Goal: Information Seeking & Learning: Learn about a topic

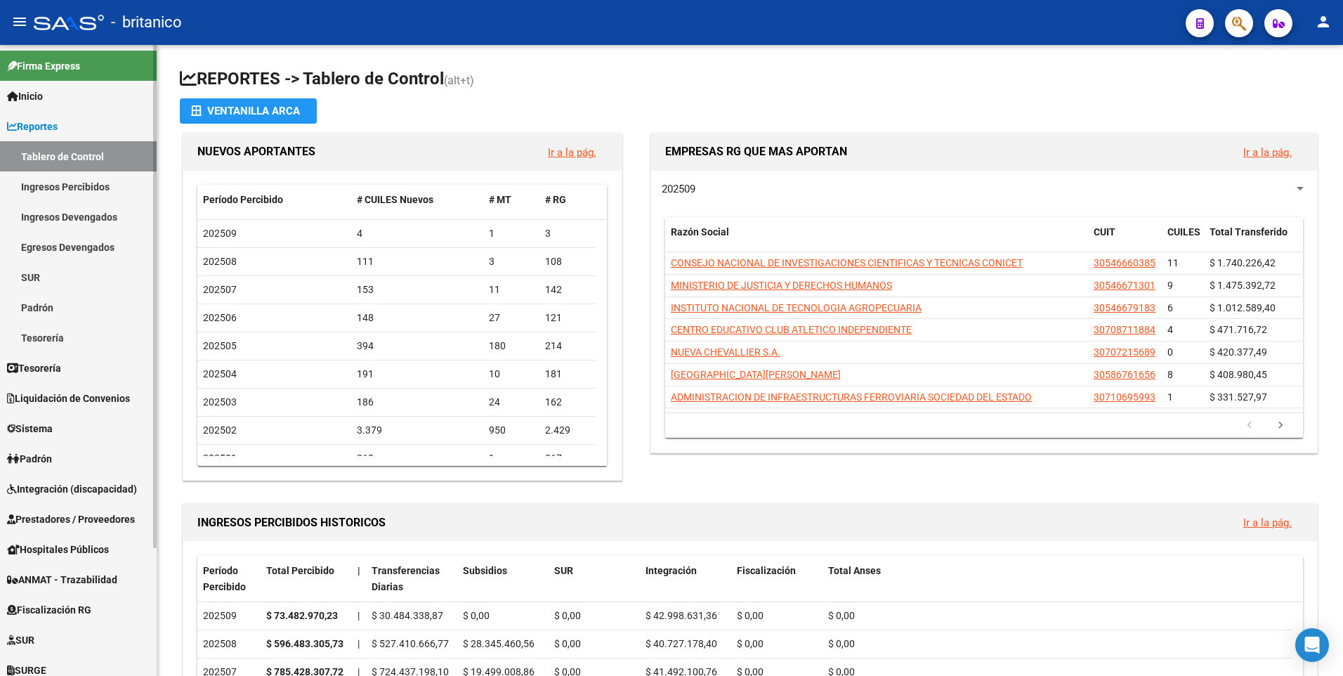
click at [59, 394] on span "Liquidación de Convenios" at bounding box center [68, 398] width 123 height 15
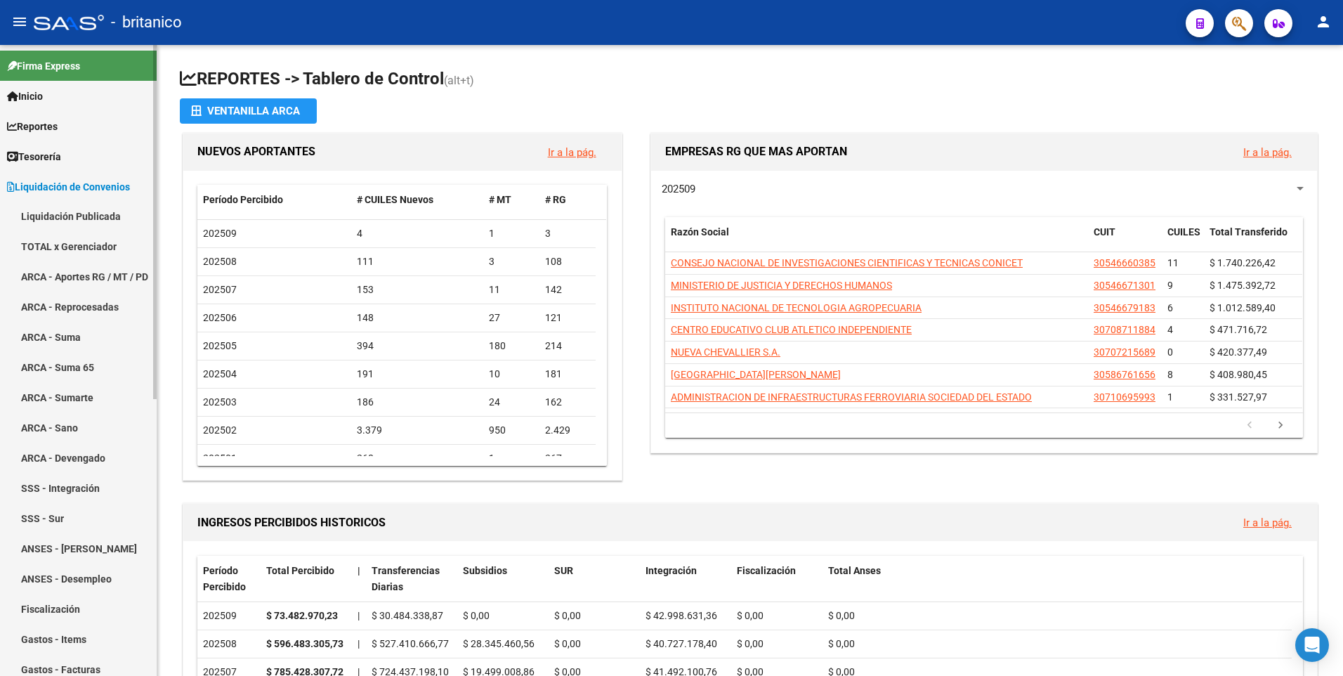
click at [62, 333] on link "ARCA - Suma" at bounding box center [78, 337] width 157 height 30
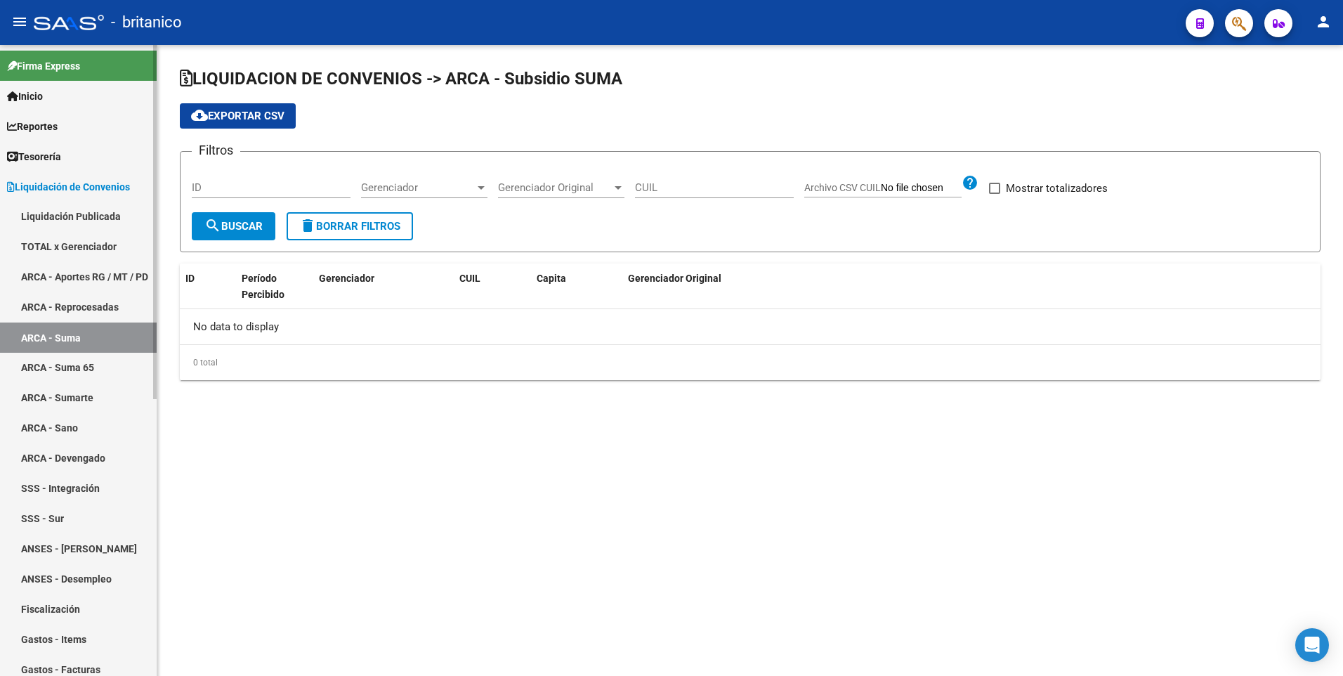
checkbox input "true"
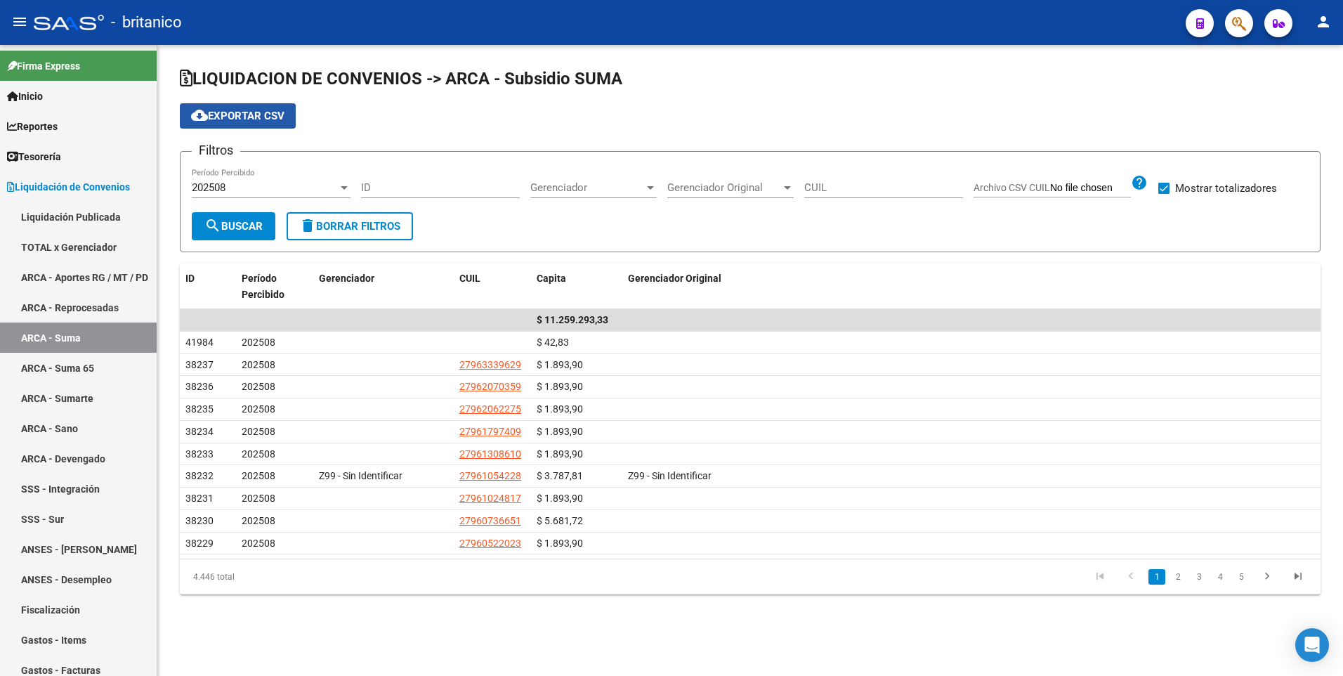
click at [240, 110] on span "cloud_download Exportar CSV" at bounding box center [237, 116] width 93 height 13
click at [70, 155] on link "Tesorería" at bounding box center [78, 156] width 157 height 30
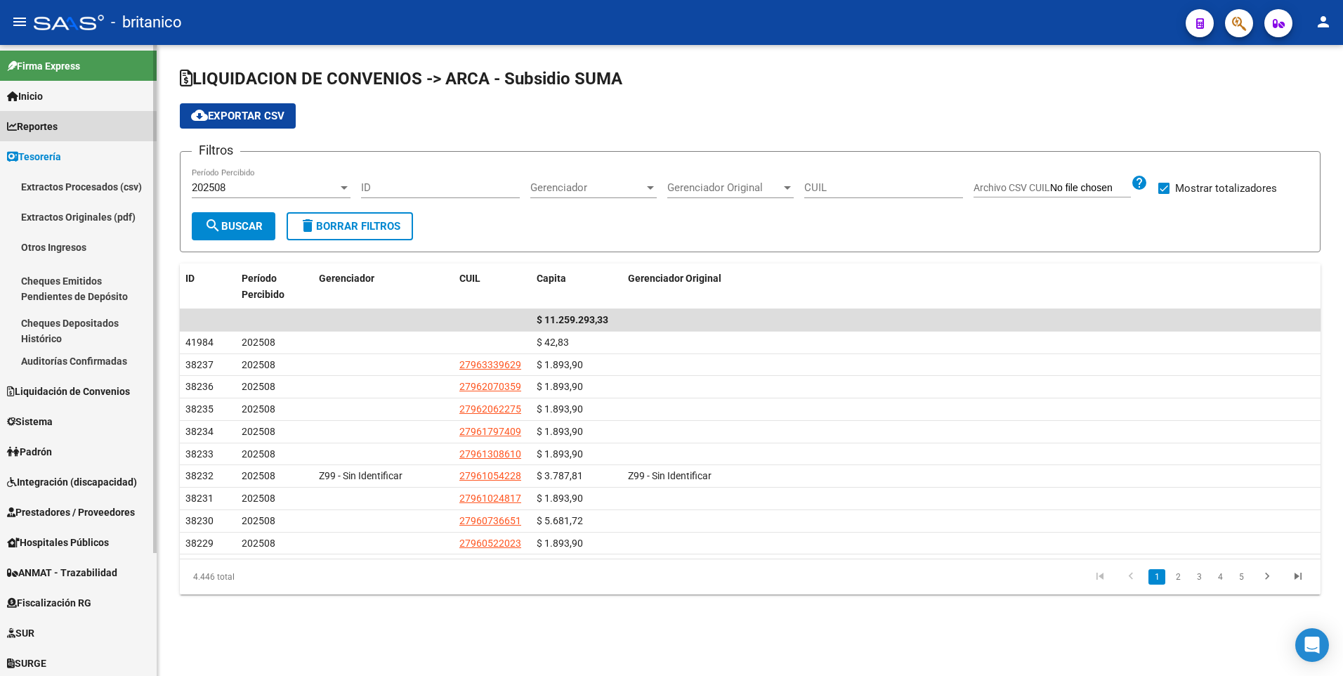
click at [58, 127] on span "Reportes" at bounding box center [32, 126] width 51 height 15
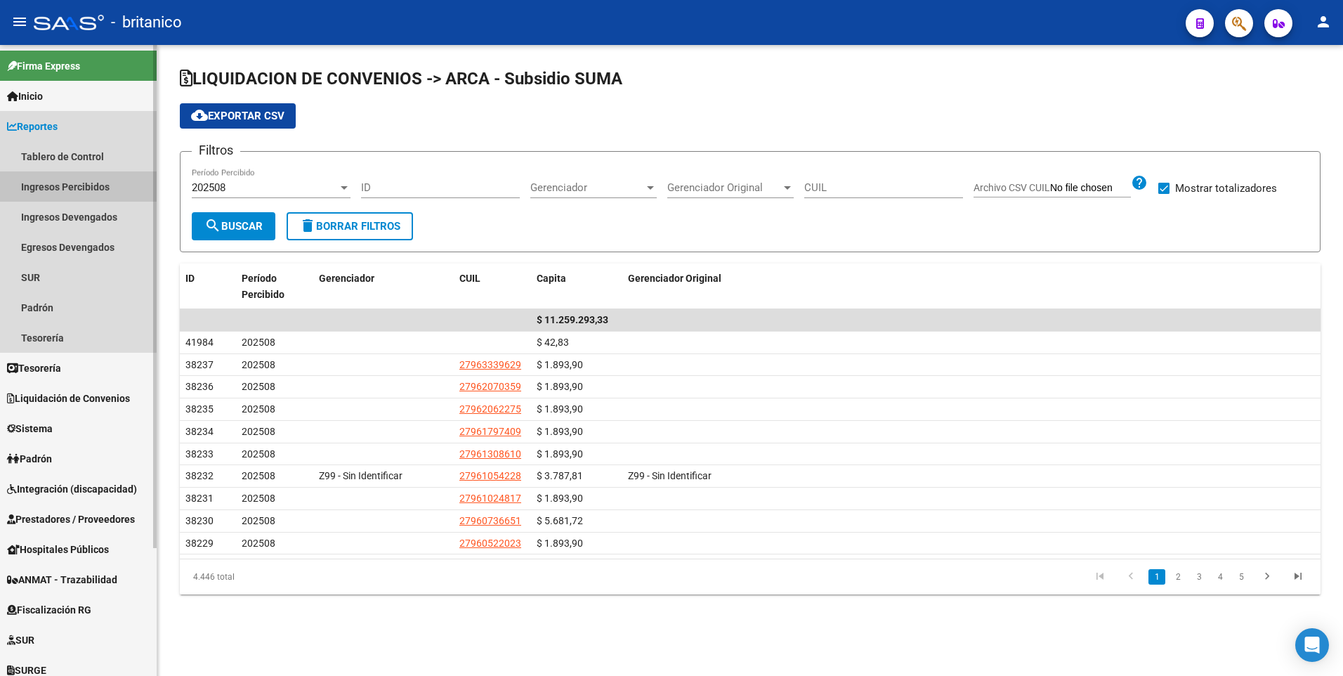
click at [71, 190] on link "Ingresos Percibidos" at bounding box center [78, 186] width 157 height 30
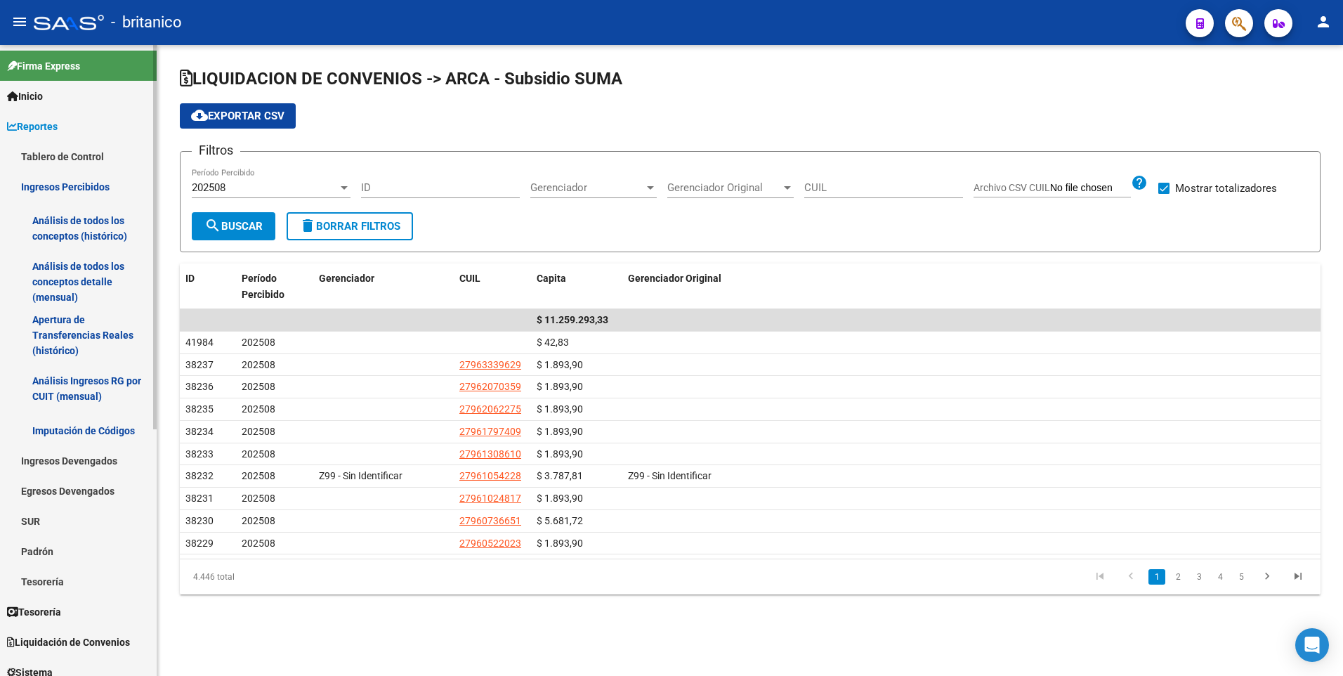
click at [110, 224] on link "Análisis de todos los conceptos (histórico)" at bounding box center [78, 228] width 157 height 53
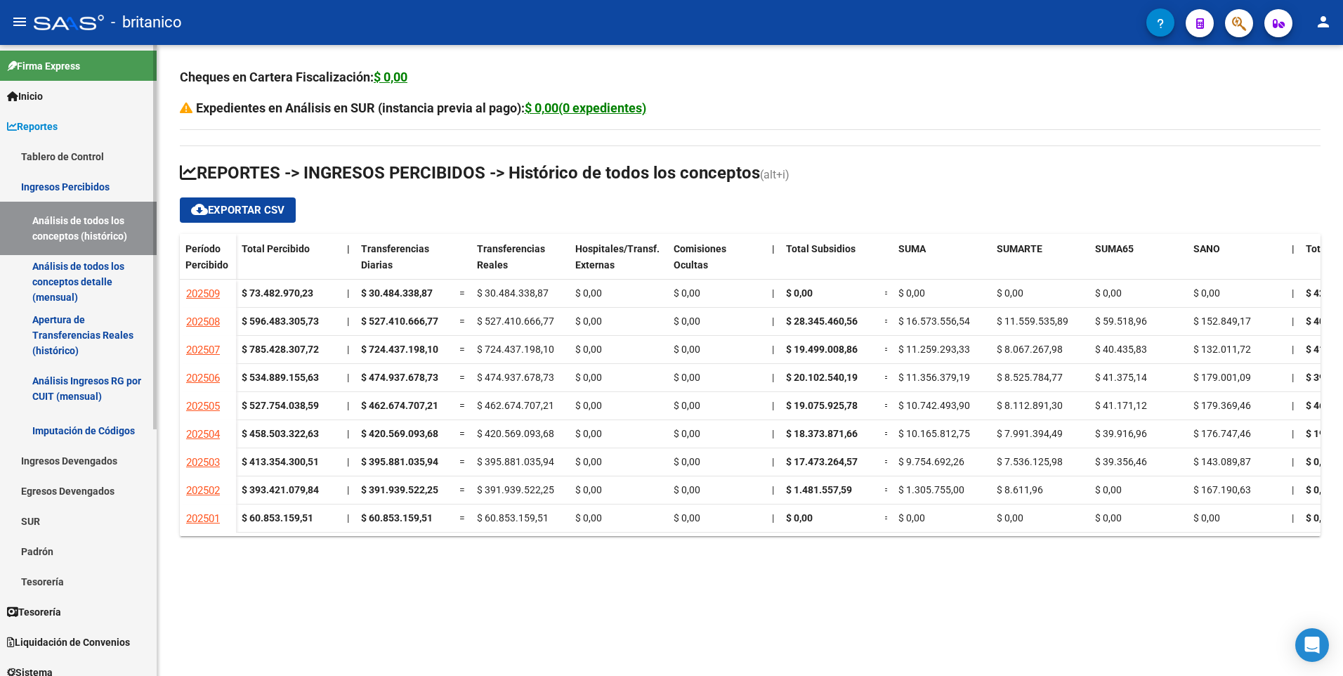
click at [39, 97] on span "Inicio" at bounding box center [25, 96] width 36 height 15
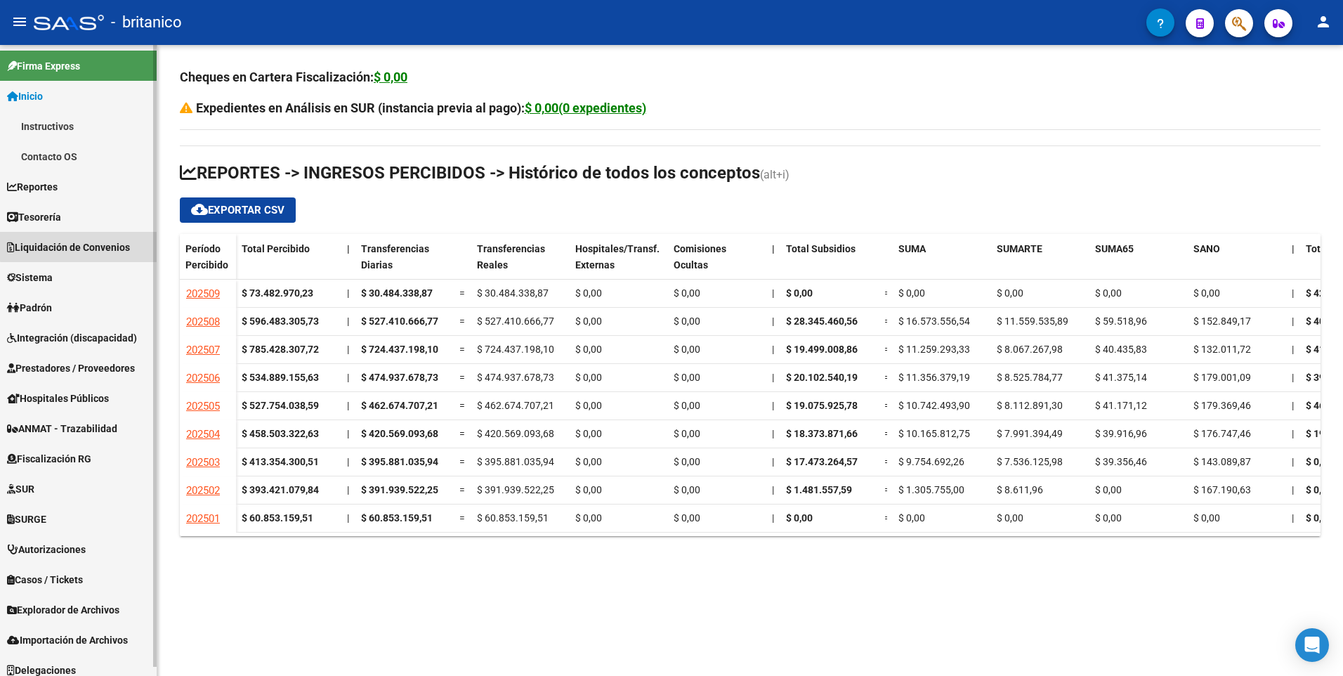
click at [81, 246] on span "Liquidación de Convenios" at bounding box center [68, 247] width 123 height 15
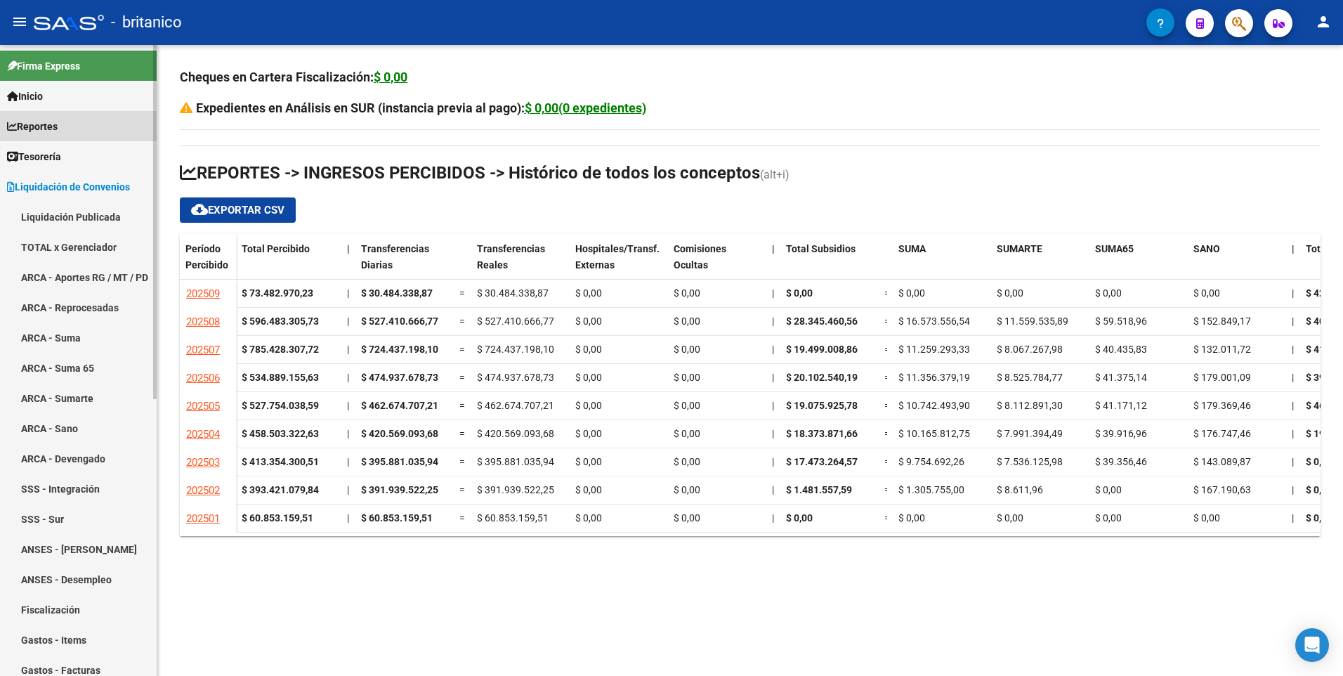
click at [37, 126] on span "Reportes" at bounding box center [32, 126] width 51 height 15
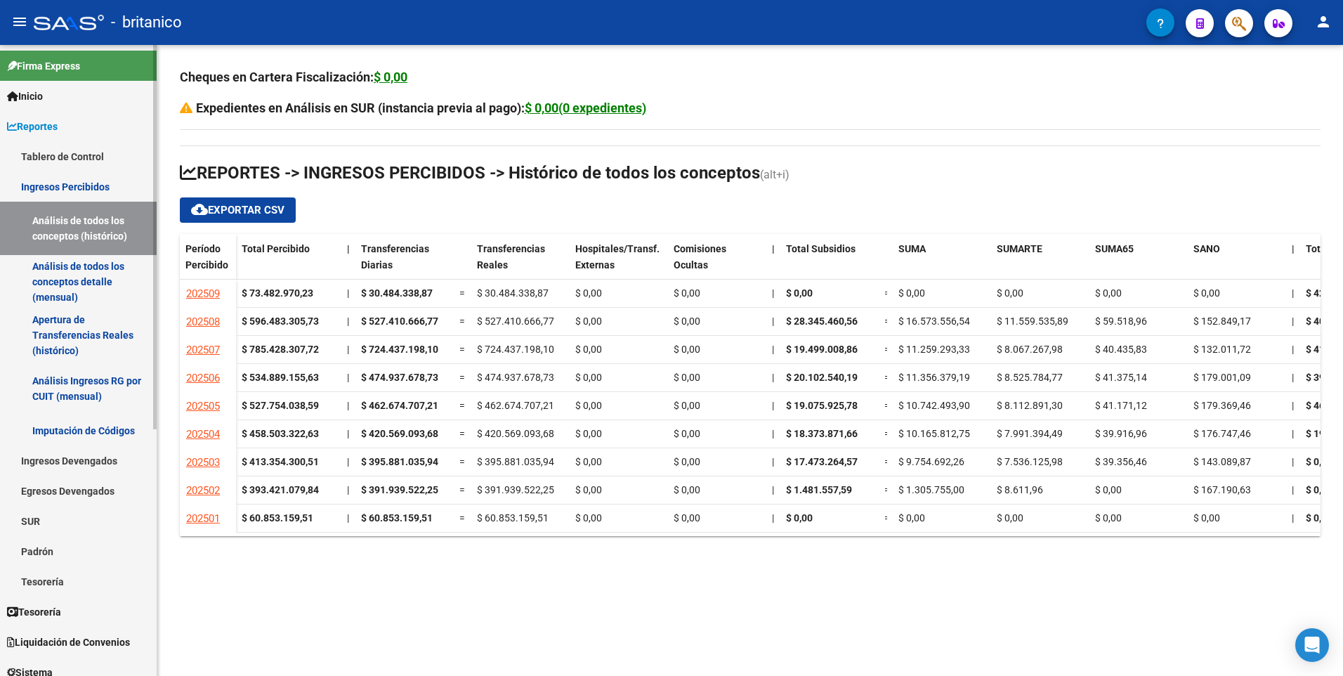
click at [58, 235] on link "Análisis de todos los conceptos (histórico)" at bounding box center [78, 228] width 157 height 53
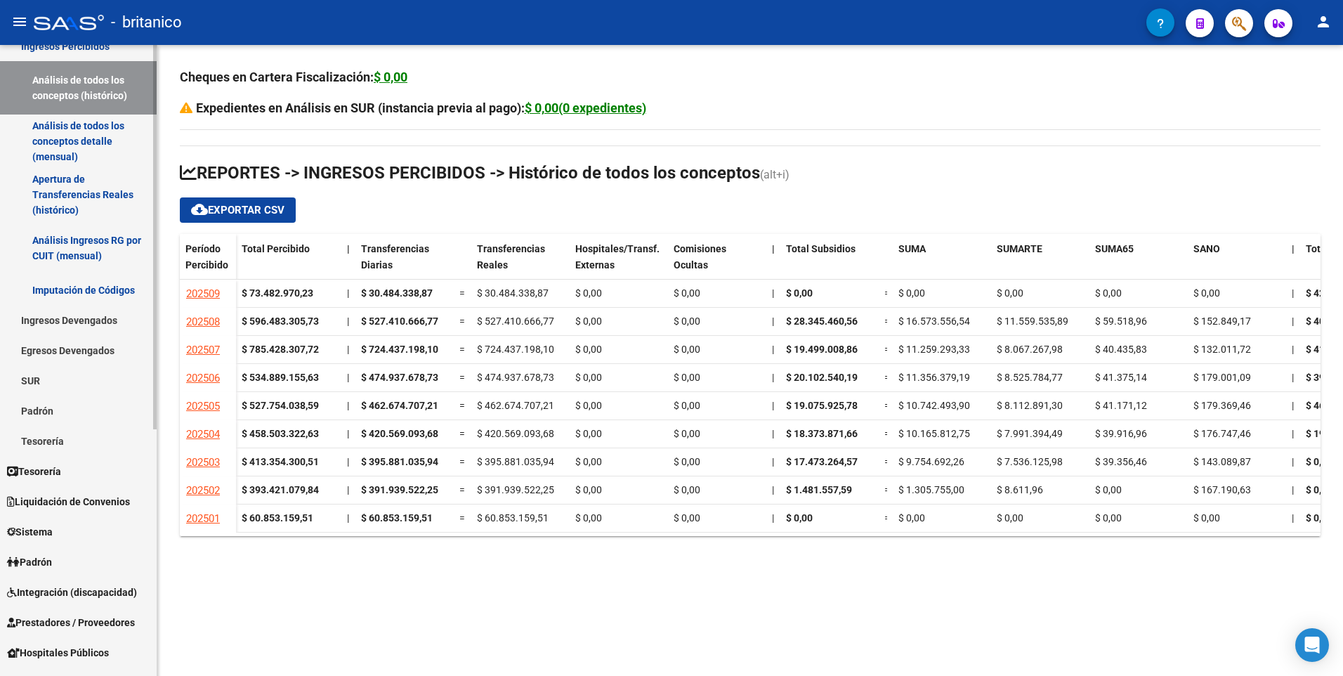
click at [79, 503] on span "Liquidación de Convenios" at bounding box center [68, 501] width 123 height 15
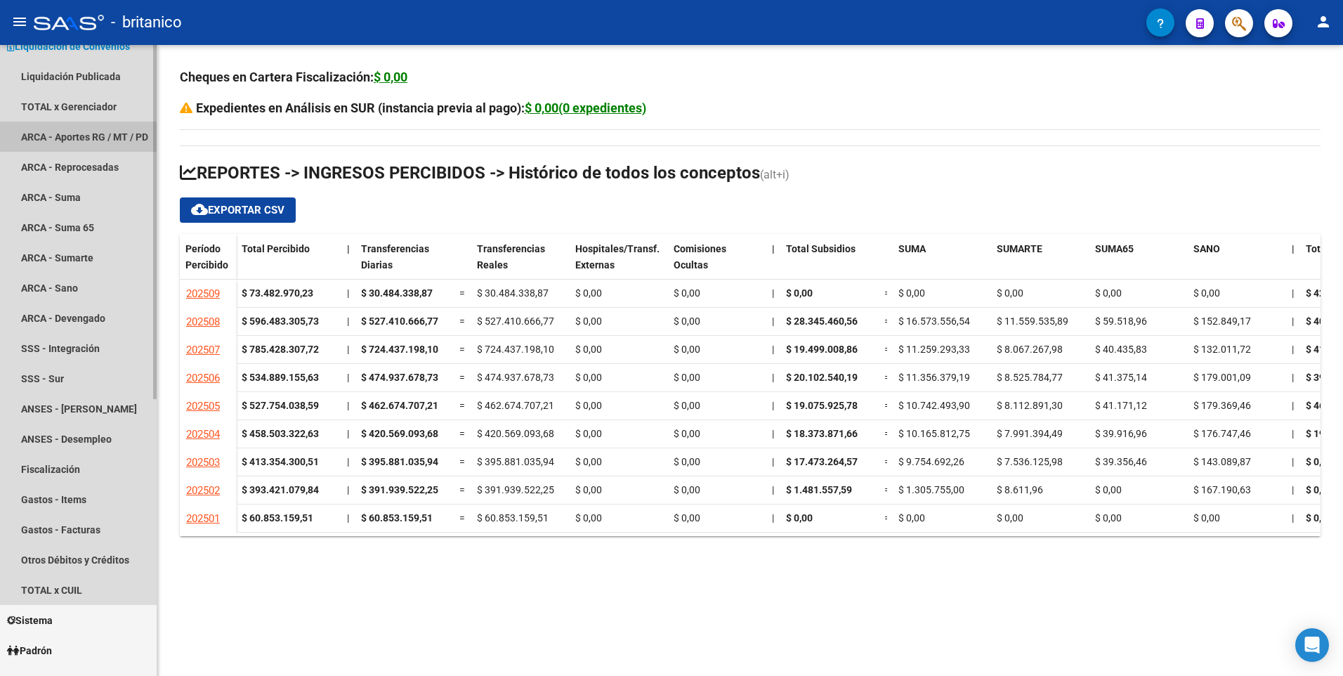
click at [94, 131] on link "ARCA - Aportes RG / MT / PD" at bounding box center [78, 137] width 157 height 30
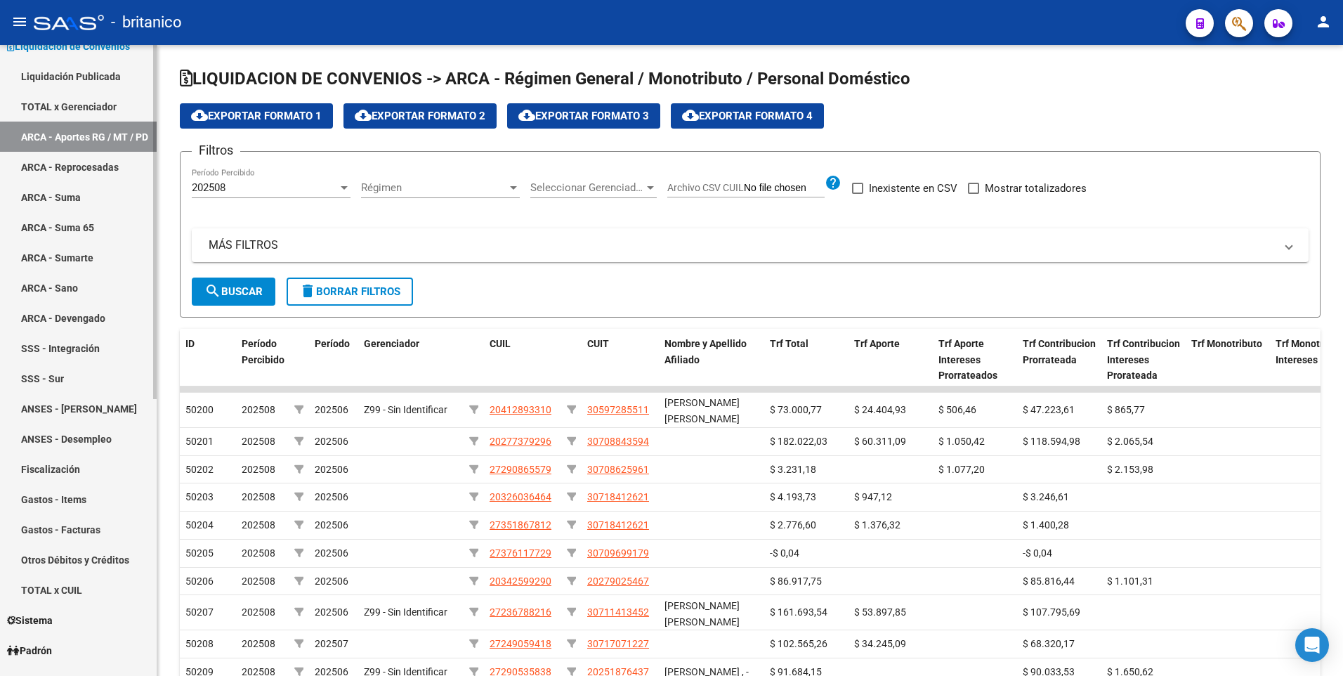
click at [86, 104] on link "TOTAL x Gerenciador" at bounding box center [78, 106] width 157 height 30
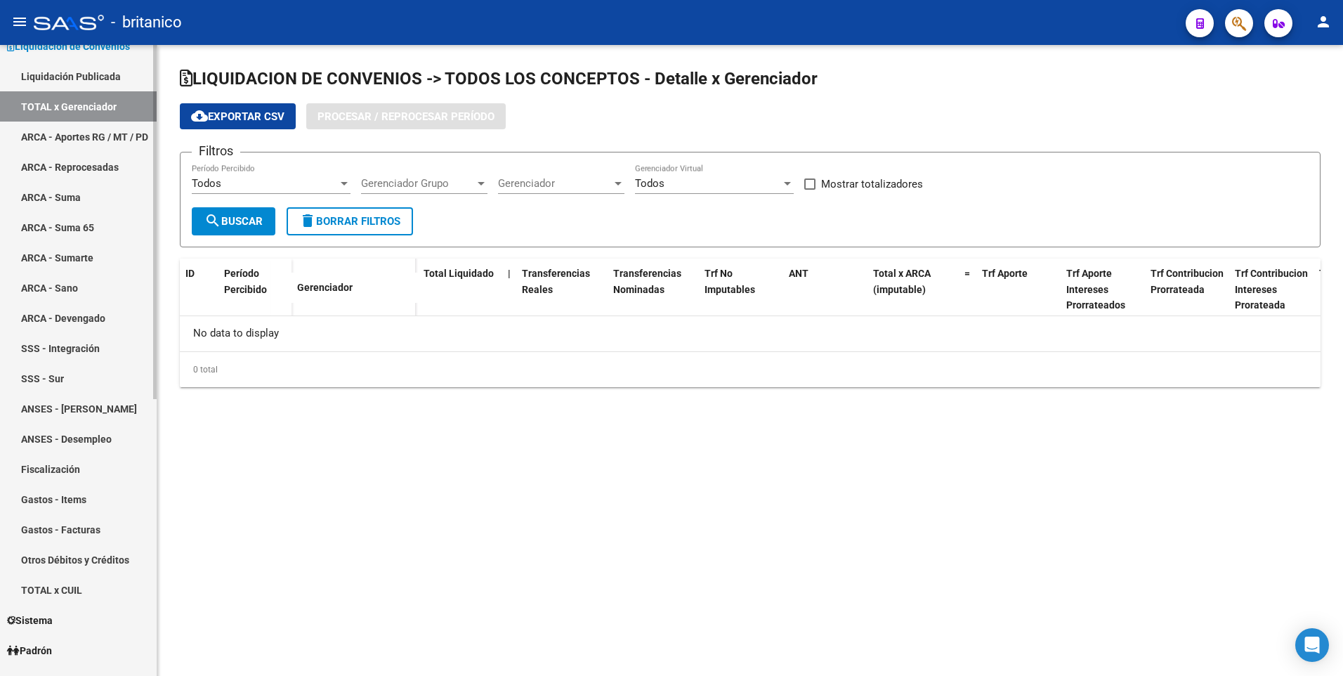
checkbox input "true"
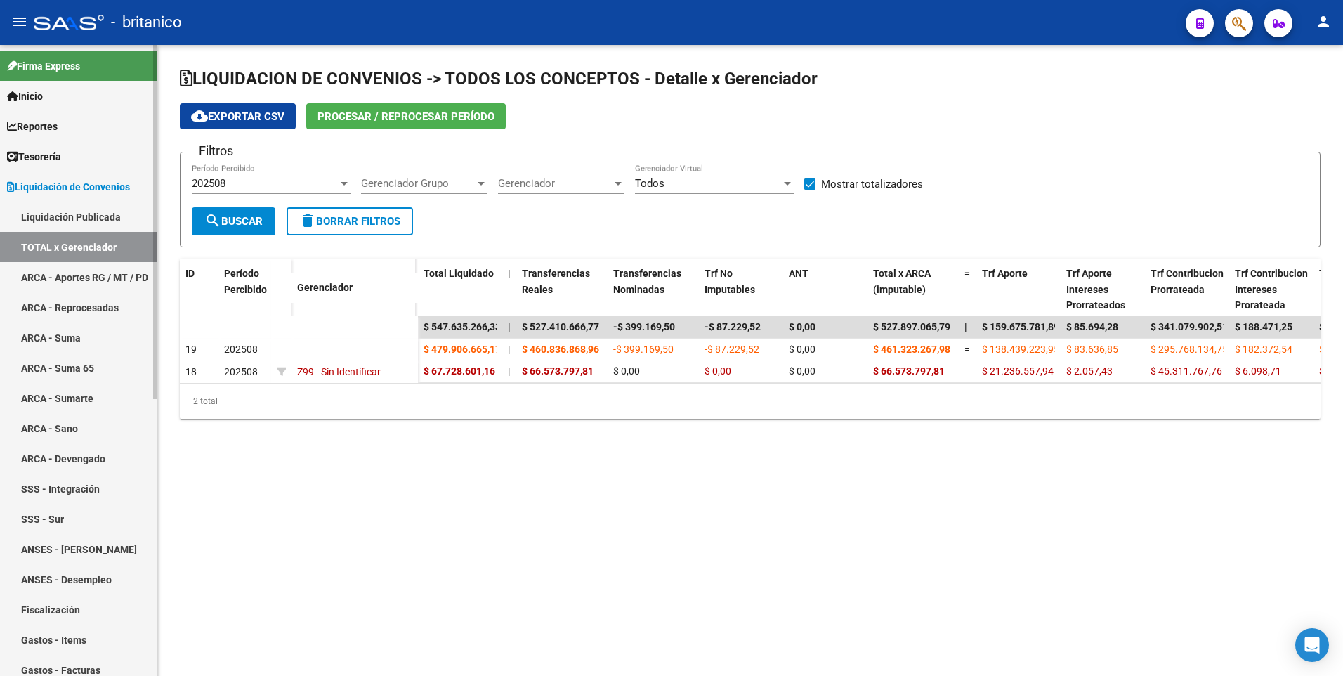
click at [57, 123] on span "Reportes" at bounding box center [32, 126] width 51 height 15
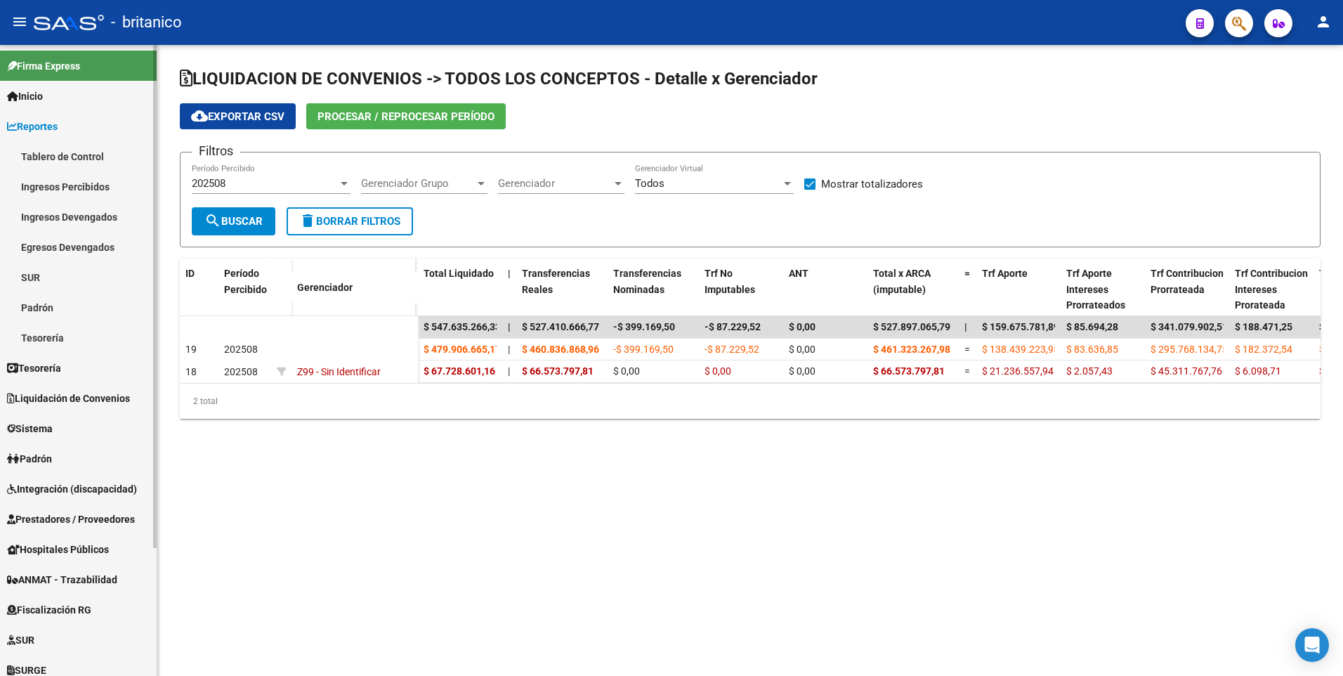
click at [79, 182] on link "Ingresos Percibidos" at bounding box center [78, 186] width 157 height 30
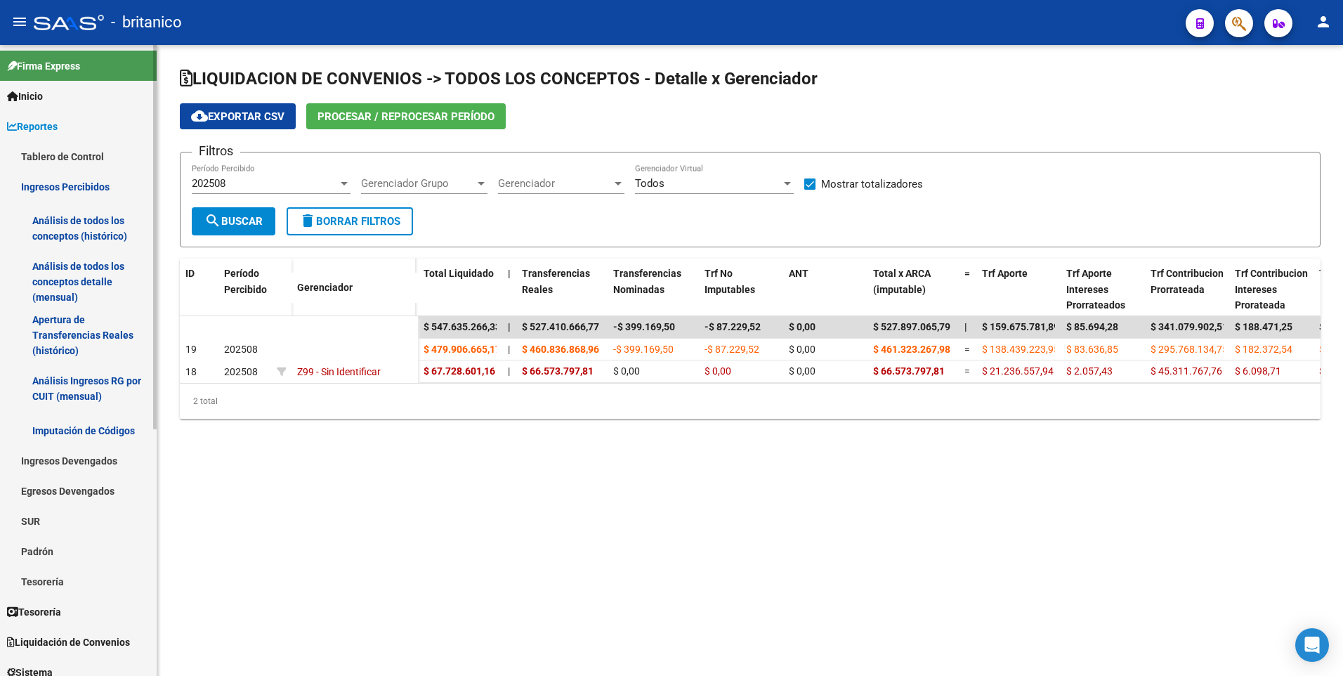
click at [93, 223] on link "Análisis de todos los conceptos (histórico)" at bounding box center [78, 228] width 157 height 53
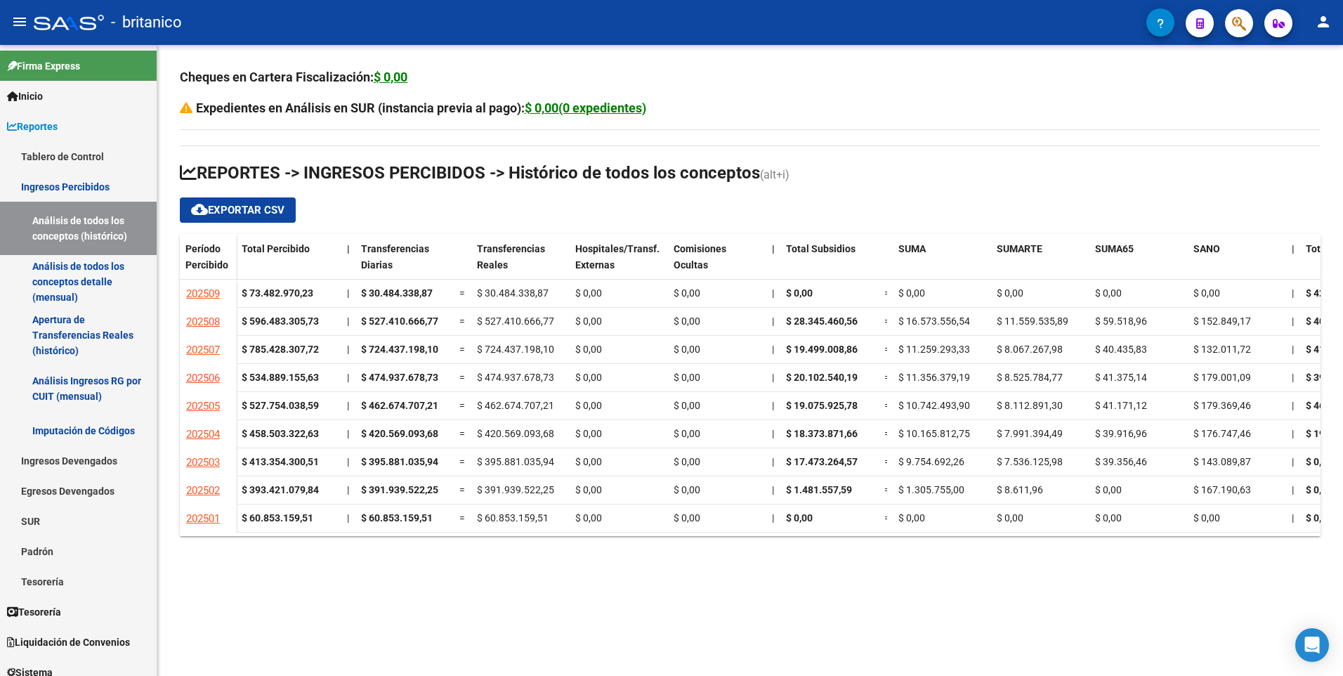
click at [1335, 22] on button "person" at bounding box center [1323, 22] width 28 height 28
click at [1302, 98] on button "exit_to_app Salir" at bounding box center [1295, 93] width 86 height 34
